Goal: Communication & Community: Participate in discussion

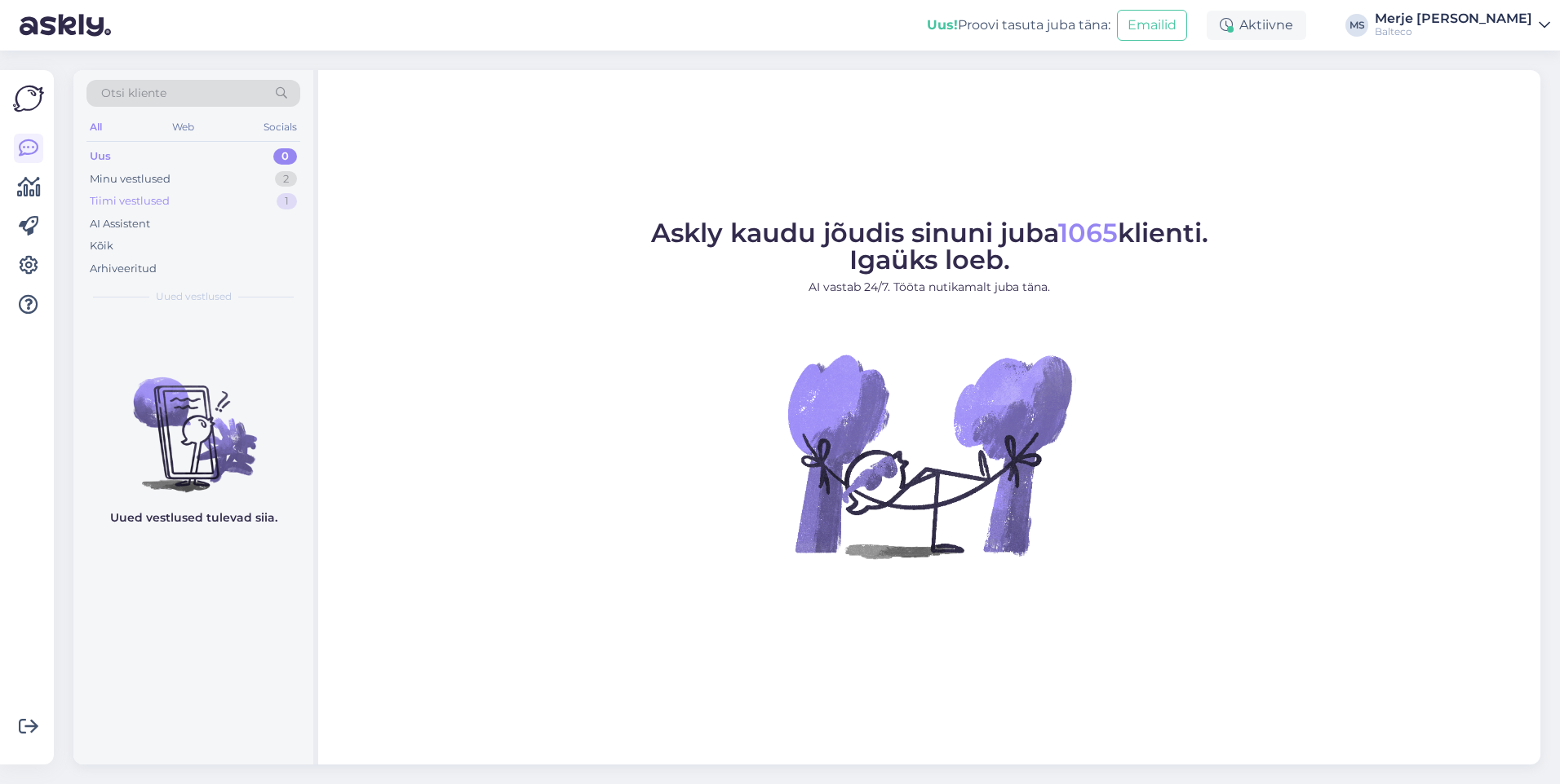
click at [122, 200] on div "Tiimi vestlused" at bounding box center [129, 201] width 80 height 16
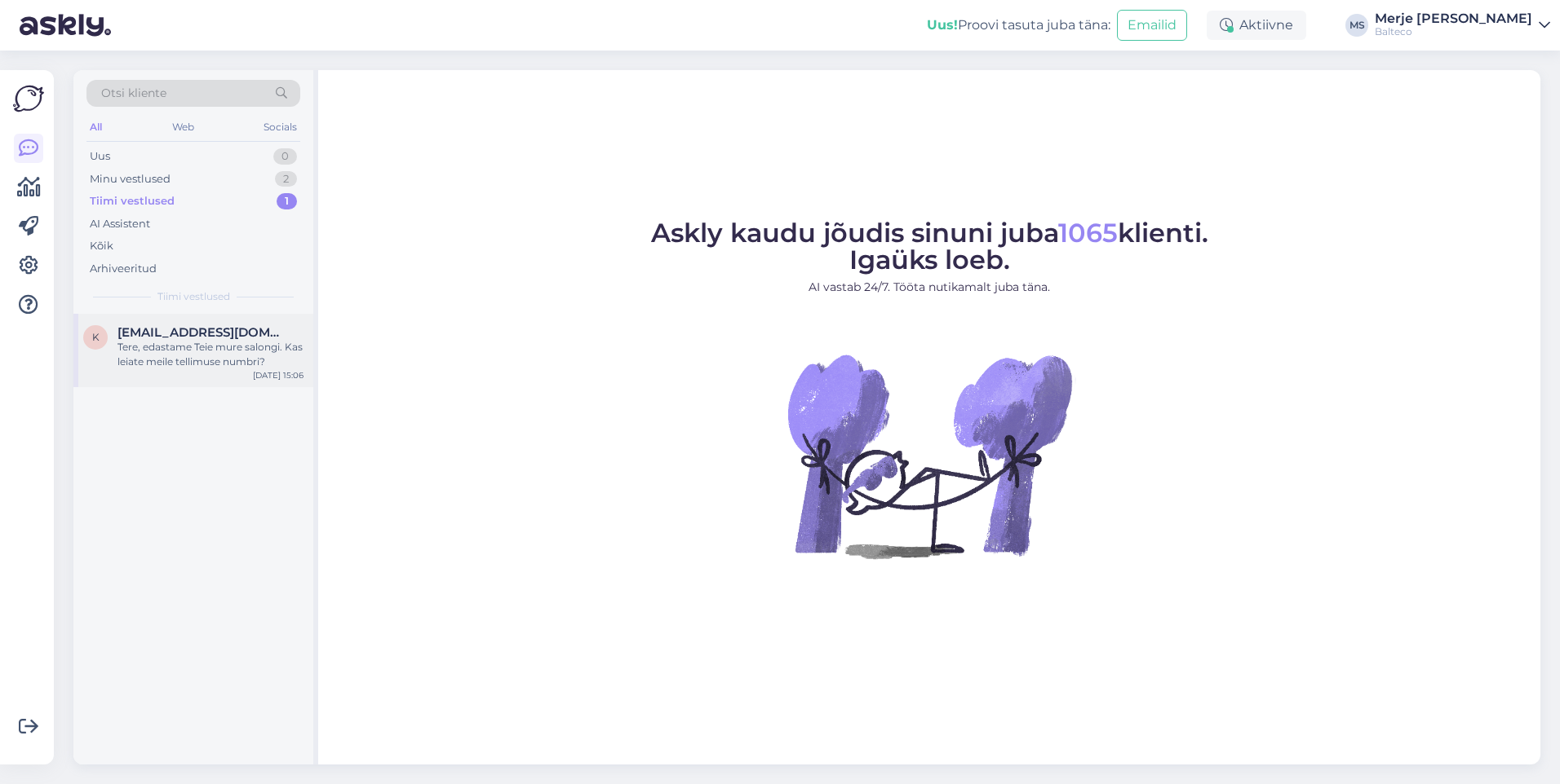
click at [144, 348] on div "Tere, edastame Teie mure salongi. Kas leiate meile tellimuse numbri?" at bounding box center [211, 354] width 186 height 29
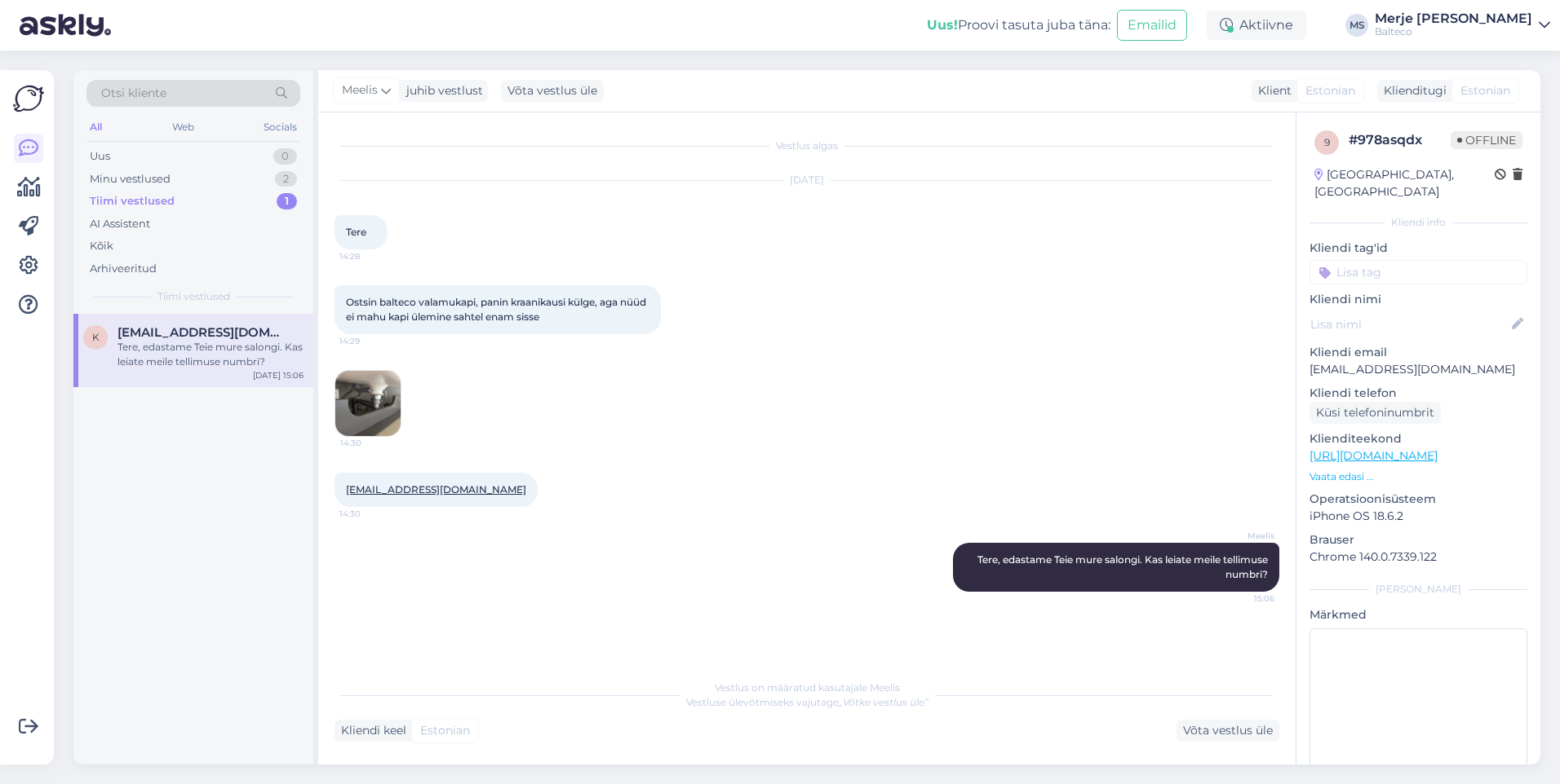
click at [357, 401] on img at bounding box center [367, 403] width 65 height 65
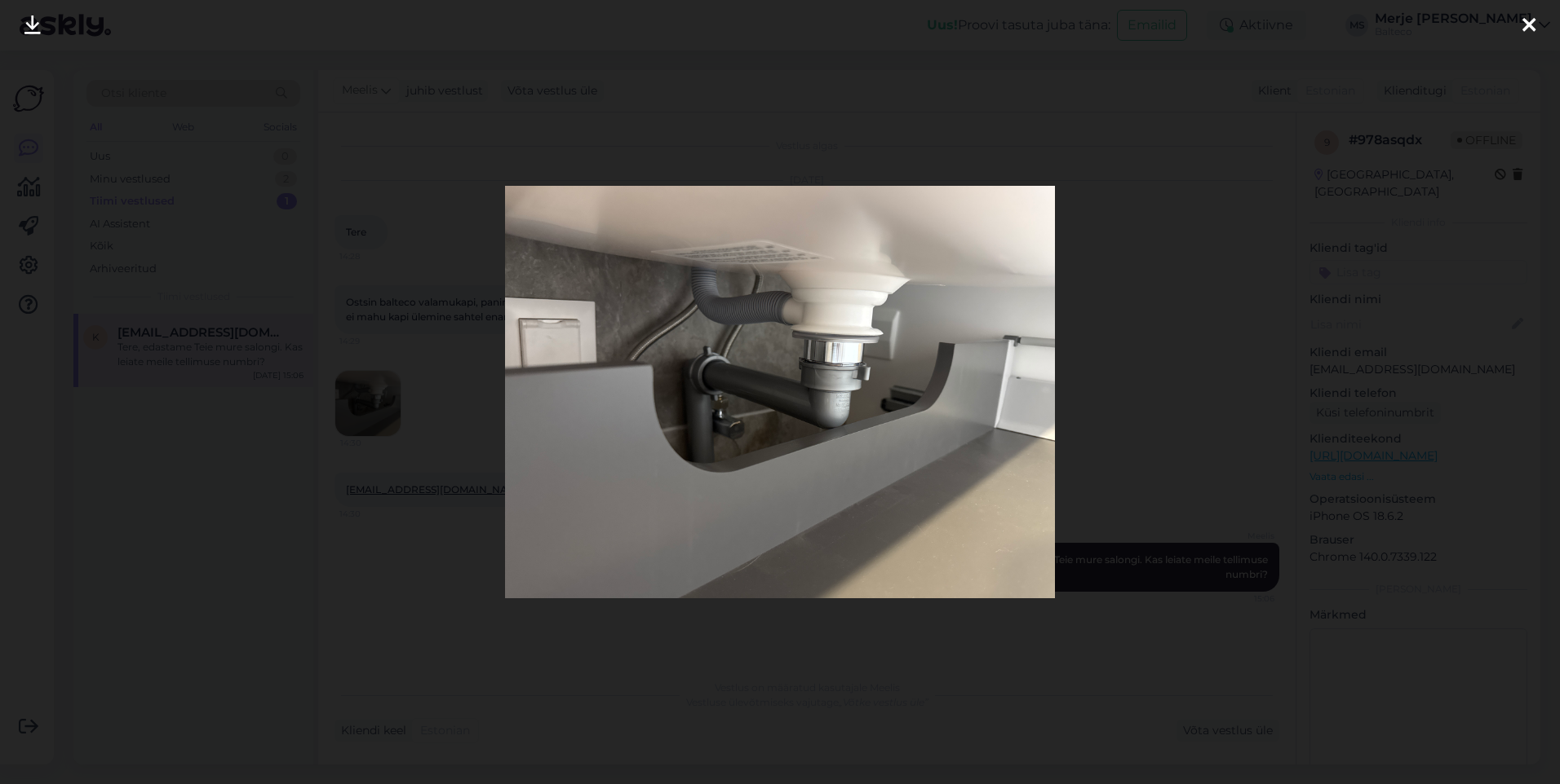
click at [1529, 23] on icon at bounding box center [1528, 26] width 13 height 21
